Goal: Use online tool/utility: Utilize a website feature to perform a specific function

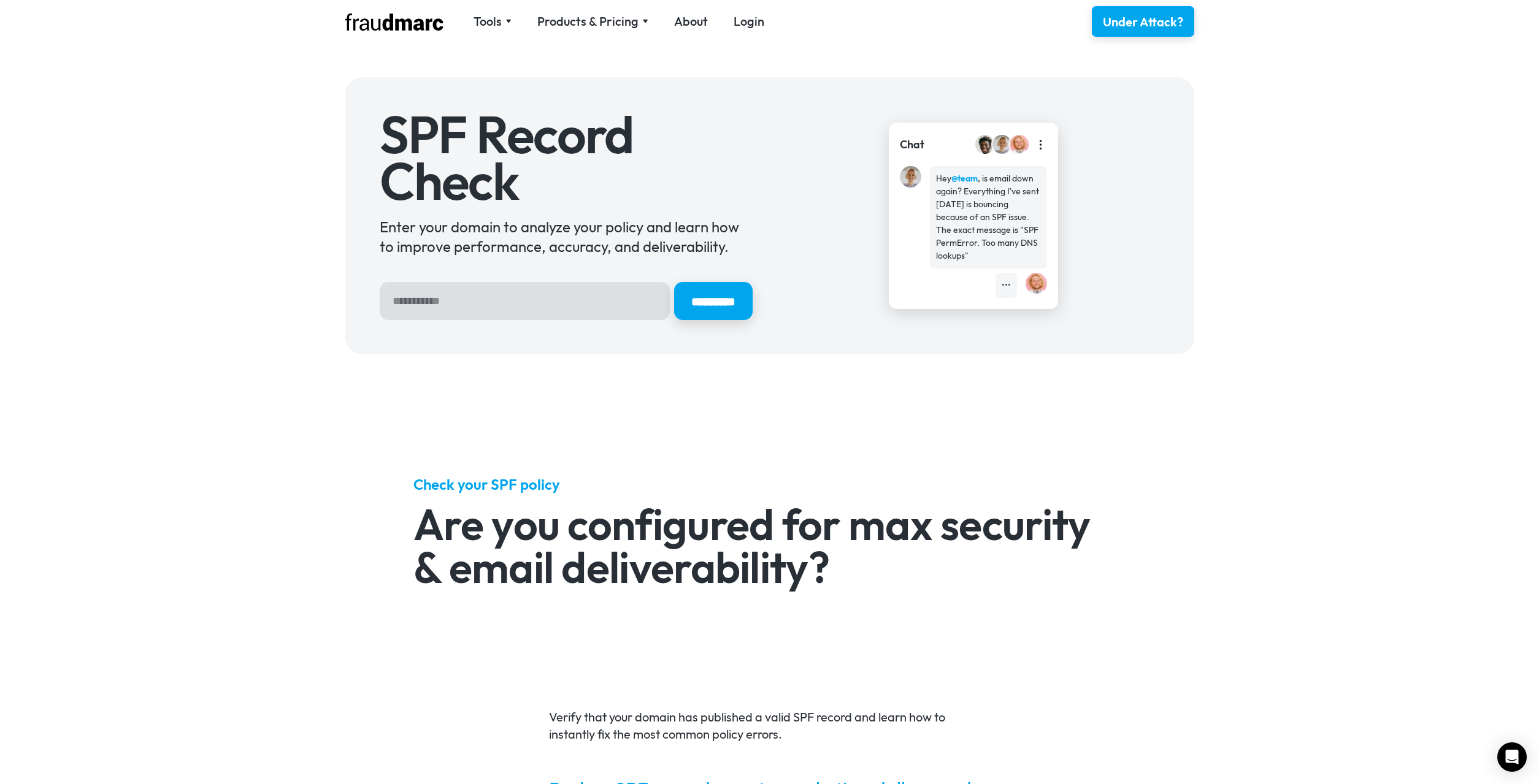
click at [519, 312] on input "Hero Sign Up Form" at bounding box center [524, 301] width 290 height 38
type input "*******"
click at [674, 282] on input "*********" at bounding box center [713, 301] width 79 height 38
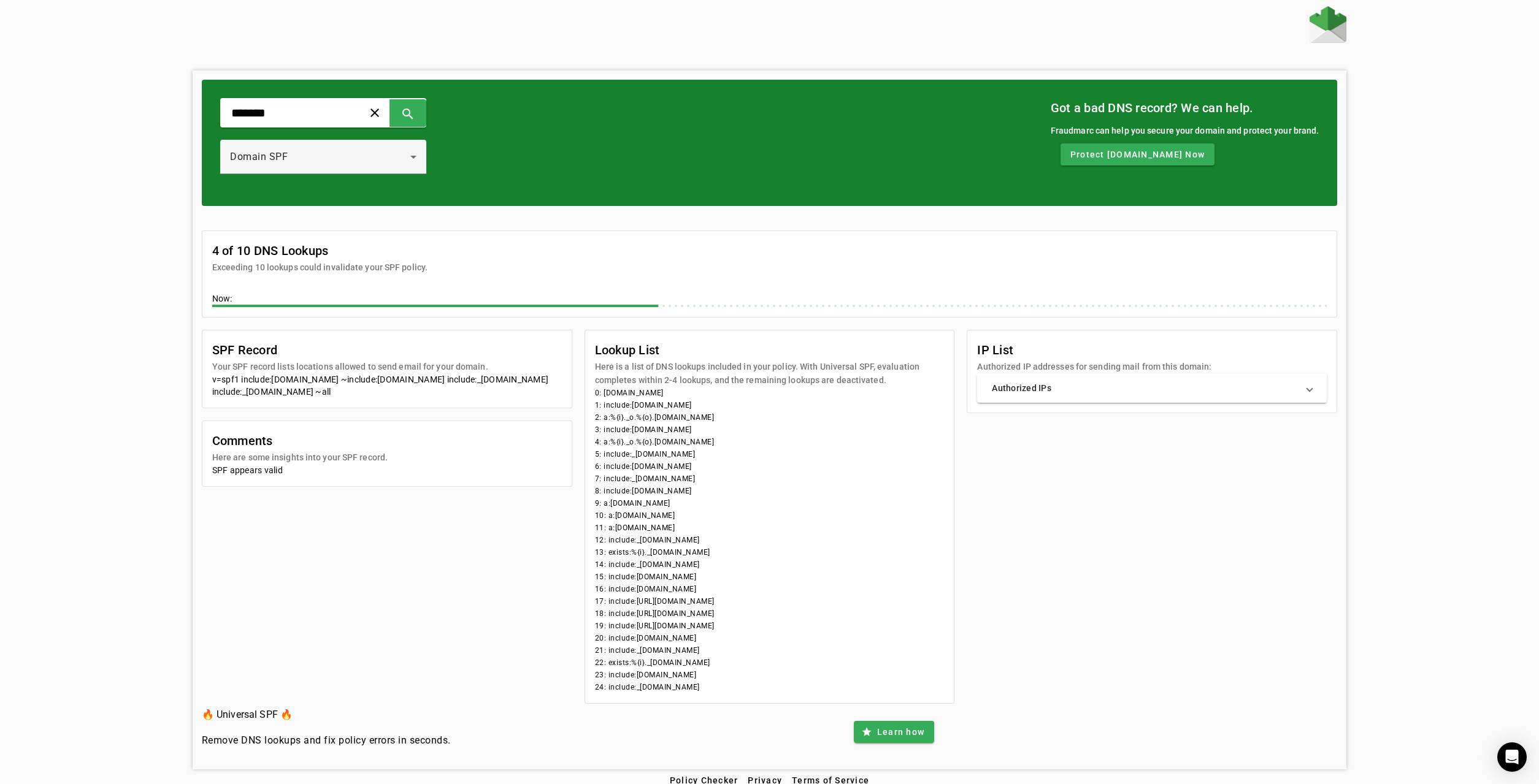
click at [1093, 550] on div "SPF Record Your SPF record lists locations allowed to send email for your domai…" at bounding box center [770, 516] width 1136 height 374
drag, startPoint x: 213, startPoint y: 458, endPoint x: 385, endPoint y: 458, distance: 172.0
click at [385, 464] on div "SPF appears valid" at bounding box center [387, 470] width 350 height 12
click at [1250, 492] on div "SPF Record Your SPF record lists locations allowed to send email for your domai…" at bounding box center [770, 516] width 1136 height 374
click at [1200, 477] on div "SPF Record Your SPF record lists locations allowed to send email for your domai…" at bounding box center [770, 516] width 1136 height 374
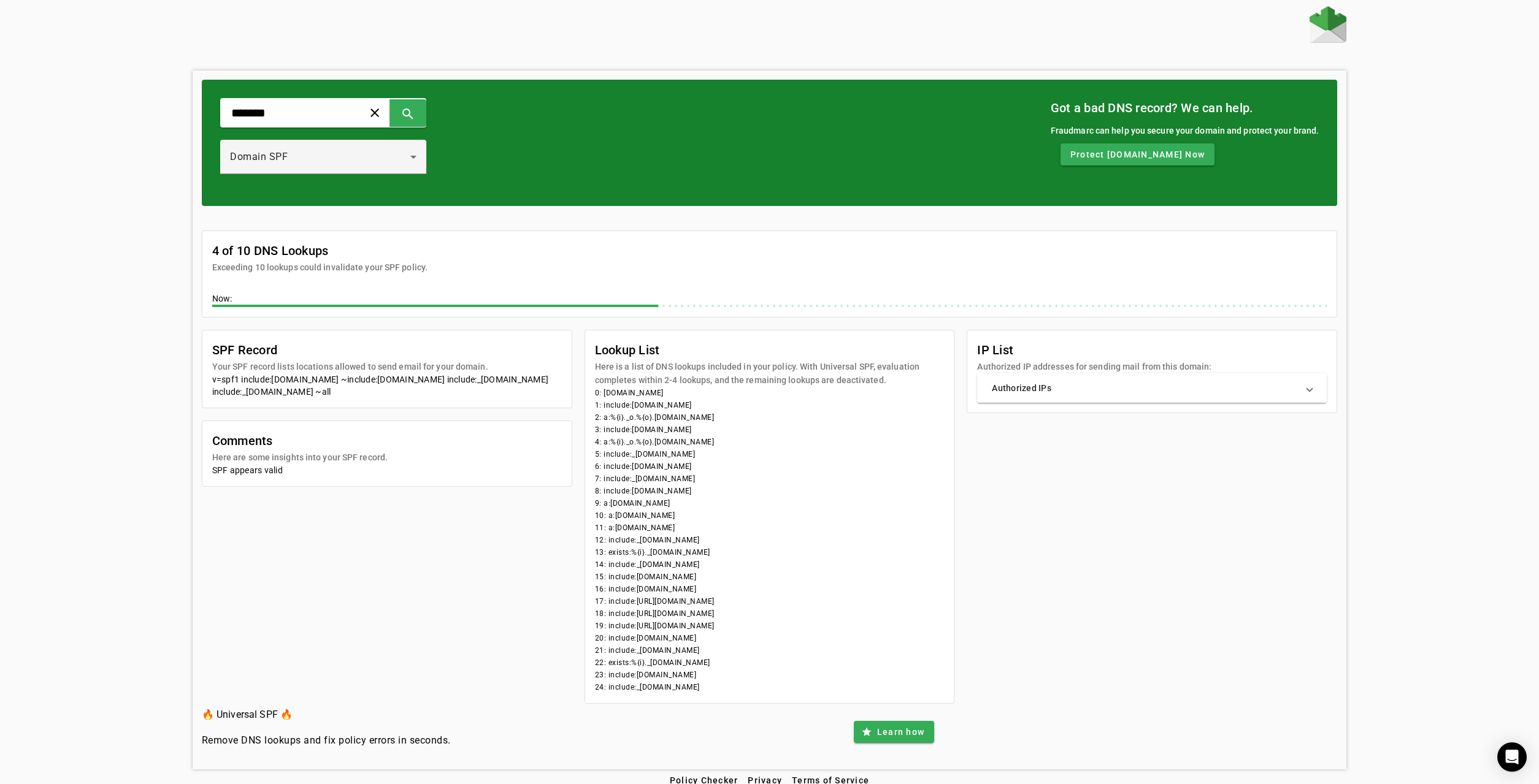
drag, startPoint x: 213, startPoint y: 367, endPoint x: 537, endPoint y: 382, distance: 324.3
click at [537, 382] on div "v=spf1 include:universalspf.org ~include:x.universalspf.org include:_spf1.phs.o…" at bounding box center [387, 386] width 350 height 24
click at [423, 342] on mat-card-title "SPF Record" at bounding box center [350, 350] width 276 height 20
click at [1052, 527] on div "SPF Record Your SPF record lists locations allowed to send email for your domai…" at bounding box center [770, 516] width 1136 height 374
click at [1163, 532] on div "SPF Record Your SPF record lists locations allowed to send email for your domai…" at bounding box center [770, 516] width 1136 height 374
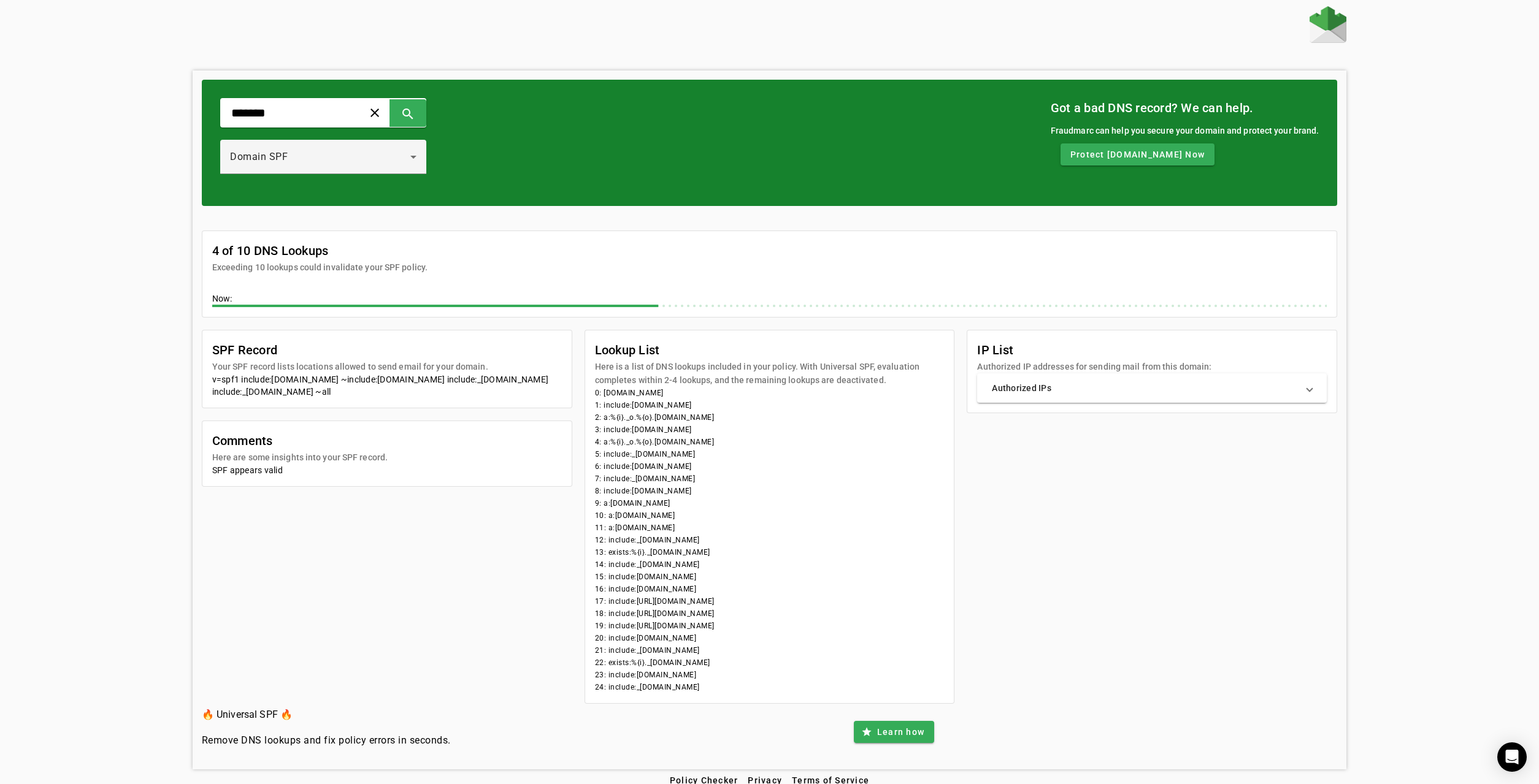
click at [857, 644] on li "21: include:_spf.sparkpostmail.com" at bounding box center [770, 650] width 350 height 12
click at [1054, 685] on div "SPF Record Your SPF record lists locations allowed to send email for your domai…" at bounding box center [770, 516] width 1136 height 374
click at [1062, 564] on div "SPF Record Your SPF record lists locations allowed to send email for your domai…" at bounding box center [770, 516] width 1136 height 374
